Goal: Ask a question: Seek information or help from site administrators or community

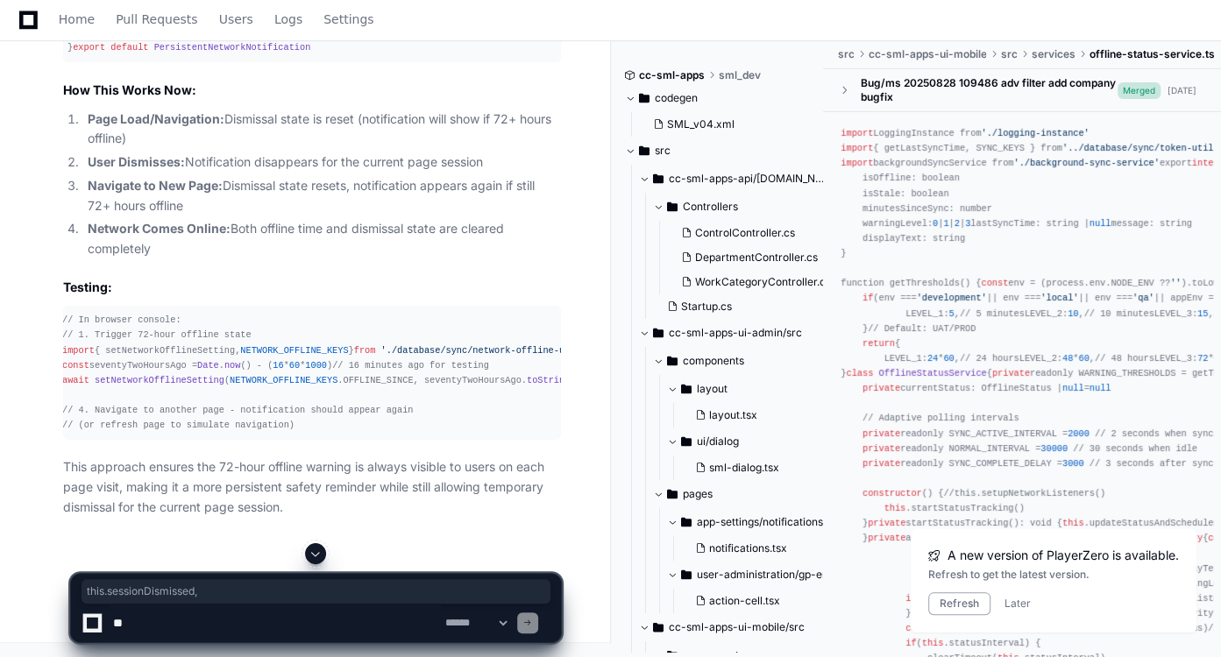
scroll to position [65519, 0]
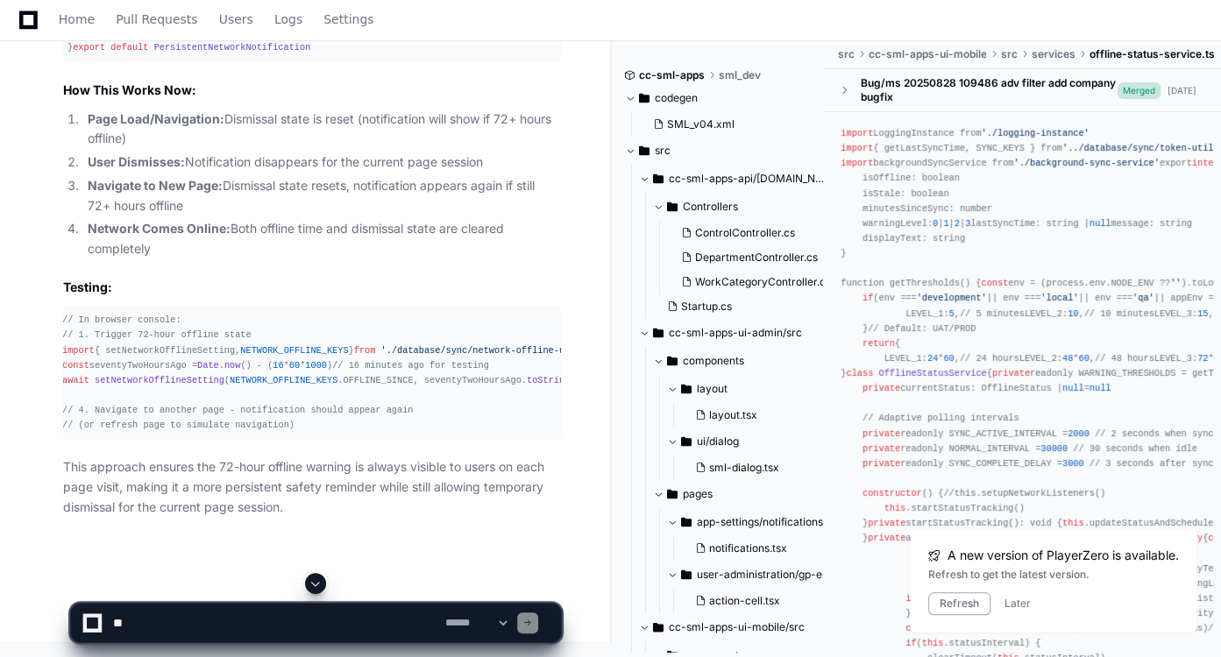
scroll to position [53399, 0]
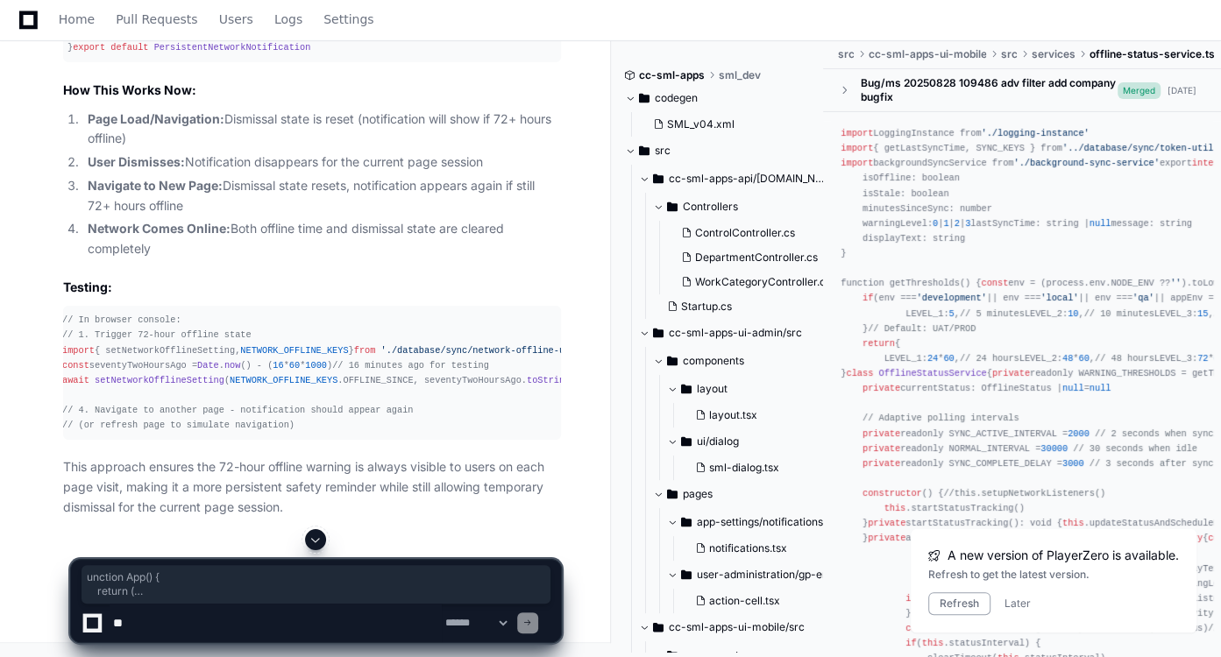
drag, startPoint x: 96, startPoint y: 445, endPoint x: 74, endPoint y: 296, distance: 150.6
click at [247, 627] on textarea at bounding box center [276, 623] width 332 height 39
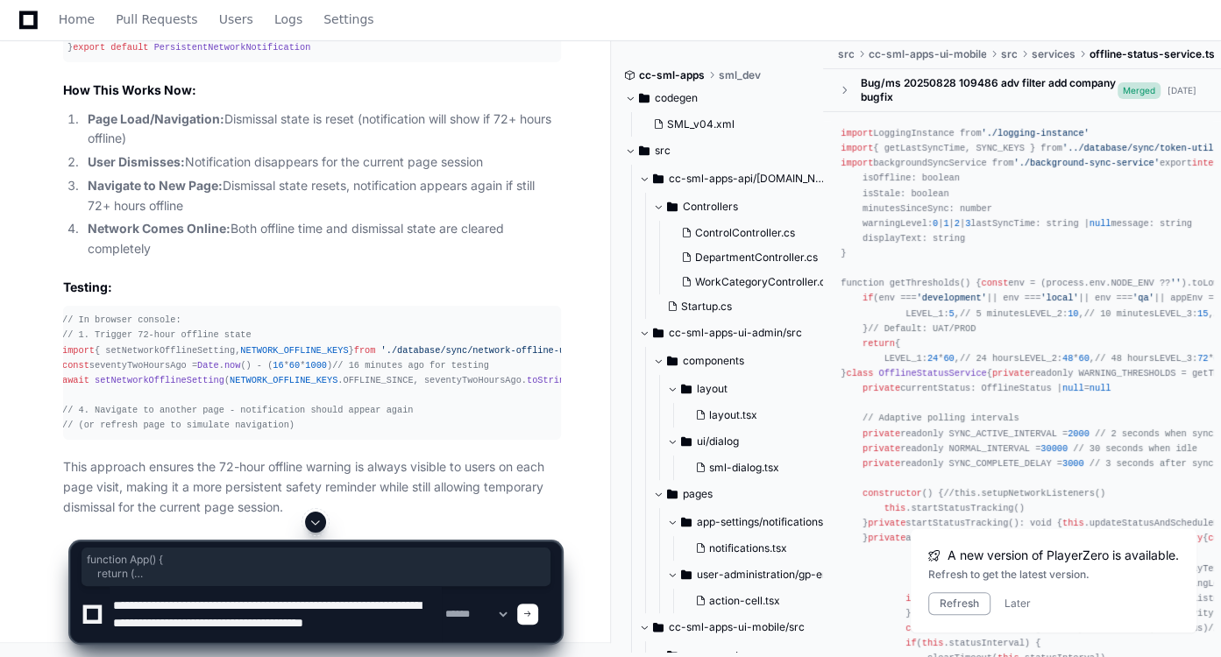
scroll to position [5, 0]
type textarea "**********"
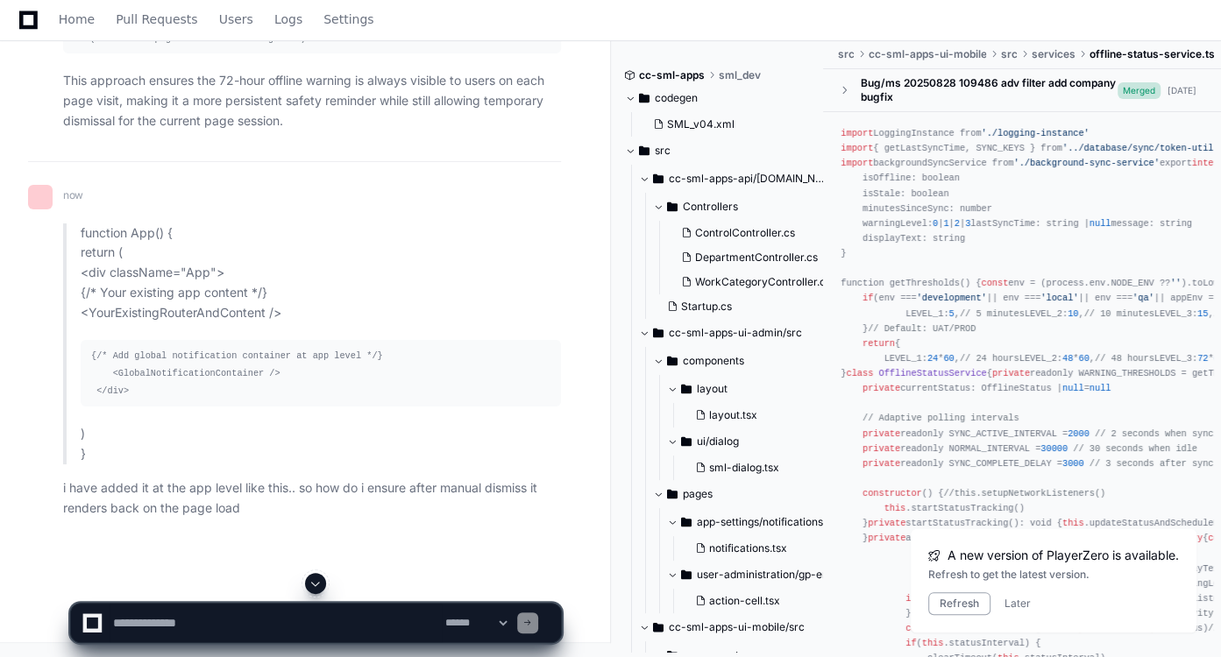
scroll to position [0, 0]
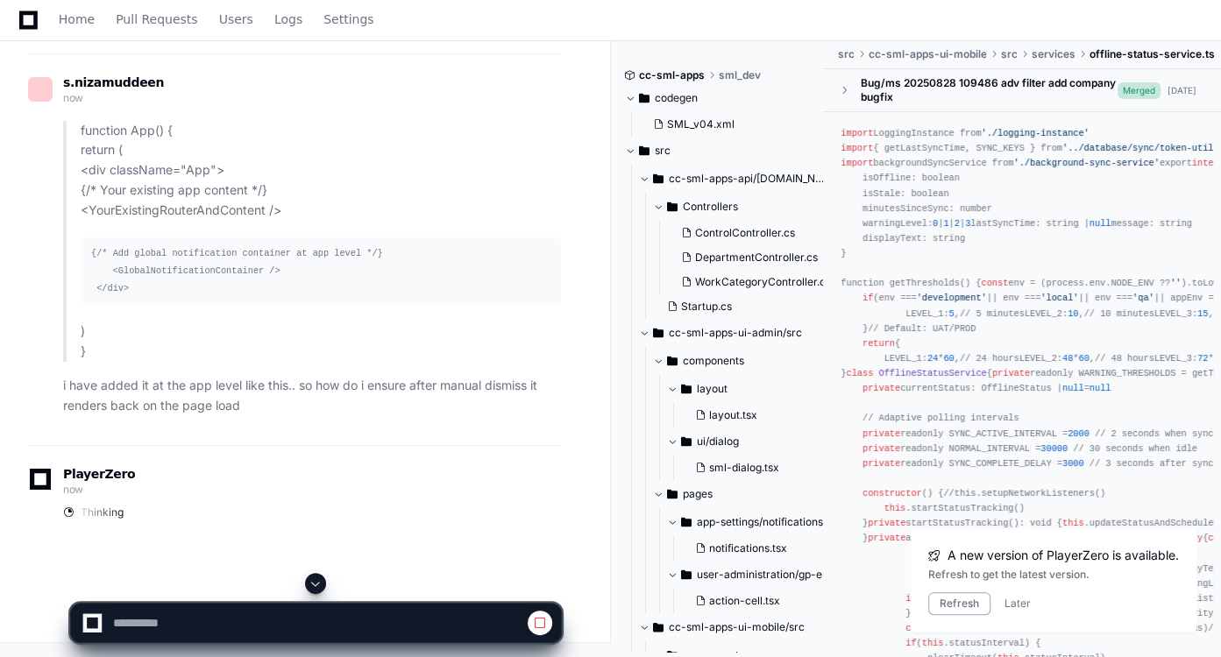
click at [317, 589] on span at bounding box center [316, 584] width 14 height 14
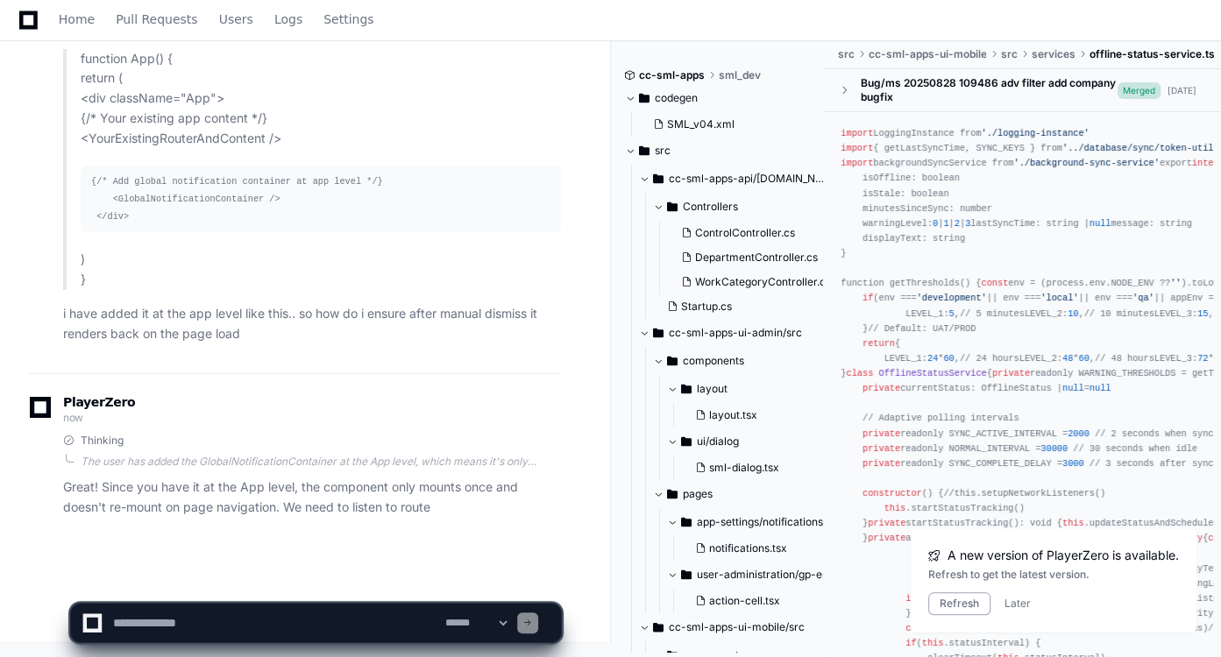
scroll to position [66638, 0]
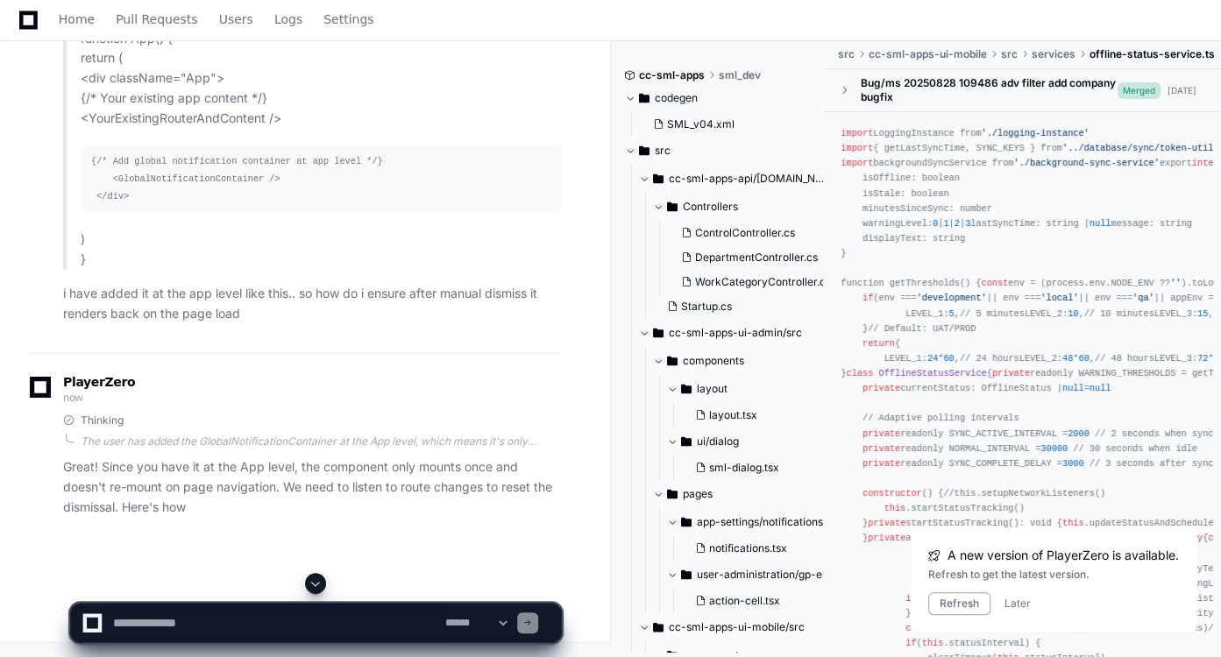
click at [291, 429] on div "PlayerZero now Thinking The user has added the GlobalNotificationContainer at t…" at bounding box center [294, 447] width 533 height 140
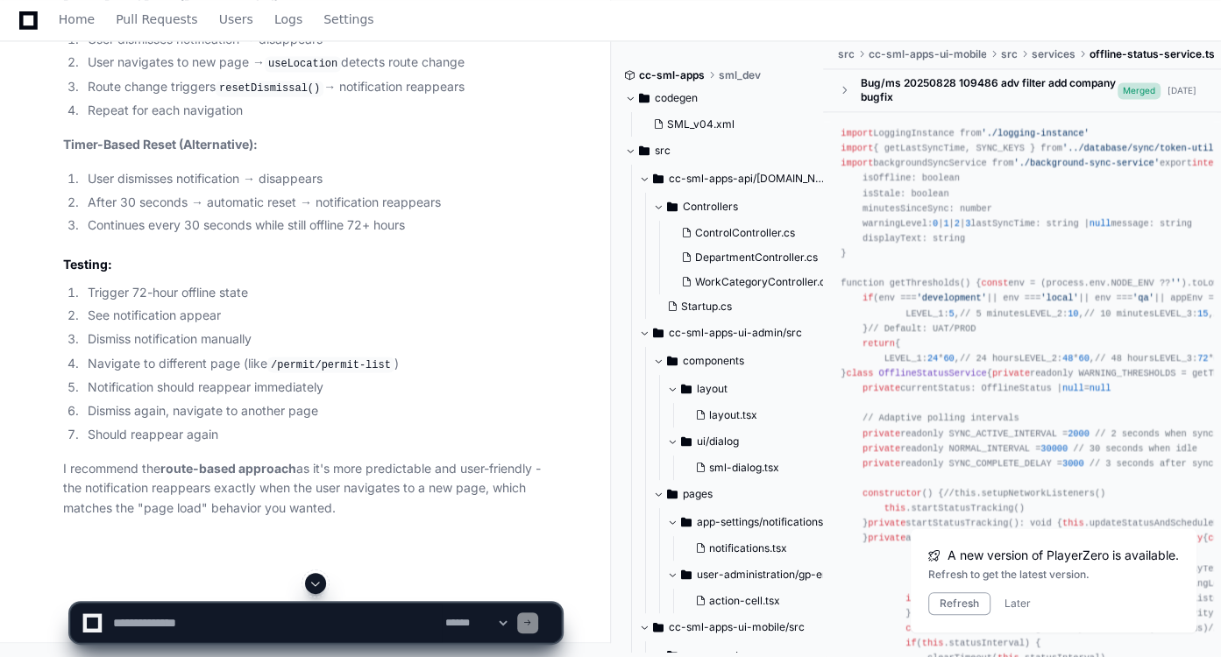
scroll to position [67106, 0]
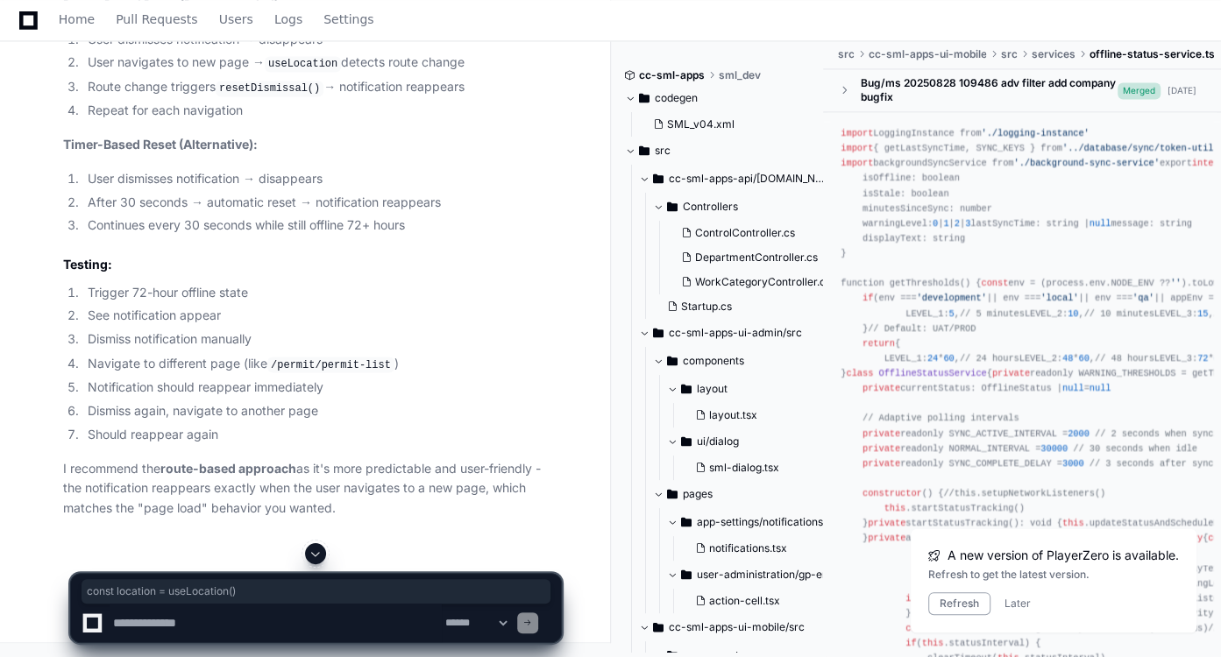
drag, startPoint x: 245, startPoint y: 274, endPoint x: 92, endPoint y: 273, distance: 153.4
copy div "const location = useLocation ()"
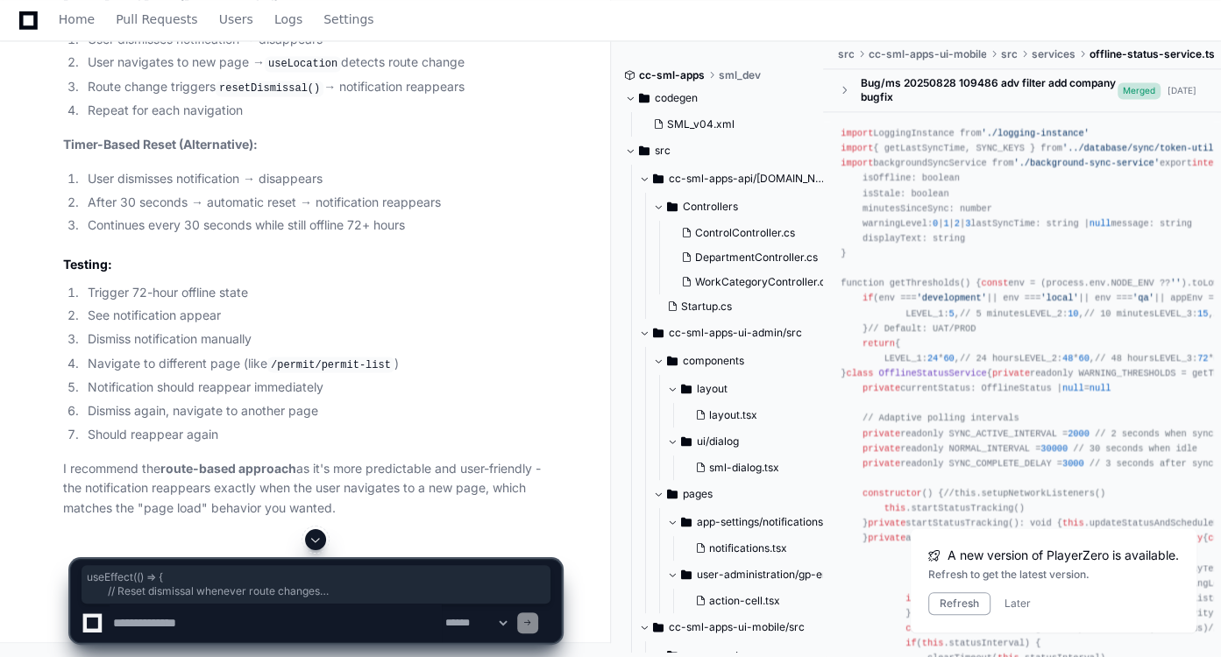
drag, startPoint x: 208, startPoint y: 377, endPoint x: 89, endPoint y: 323, distance: 130.7
copy div "useEffect ( () => { // Reset dismissal whenever route changes persistentNetwork…"
